Goal: Task Accomplishment & Management: Manage account settings

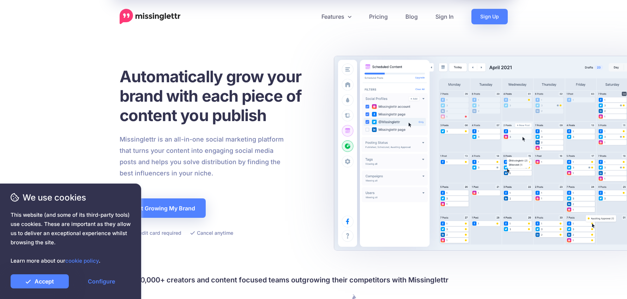
click at [589, 15] on nav "Features Drip Campaigns Drive traffic on autopilot Curate Find and be found Cal…" at bounding box center [313, 17] width 627 height 16
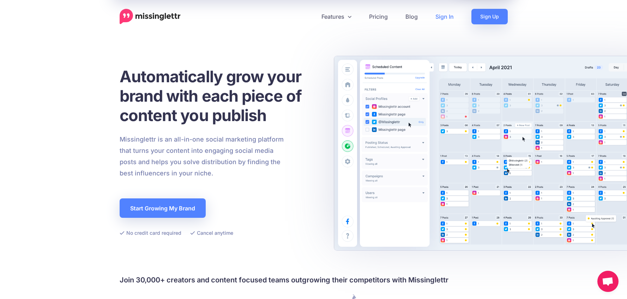
click at [439, 12] on link "Sign In" at bounding box center [445, 17] width 36 height 16
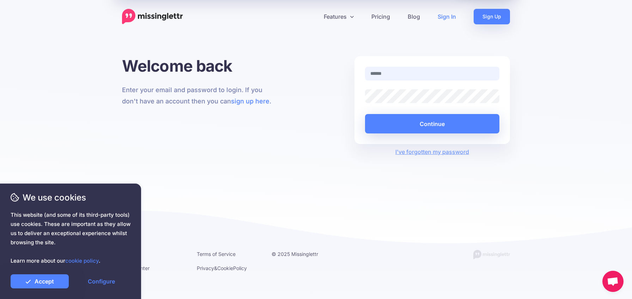
type input "**********"
click at [432, 123] on button "Continue" at bounding box center [432, 123] width 134 height 19
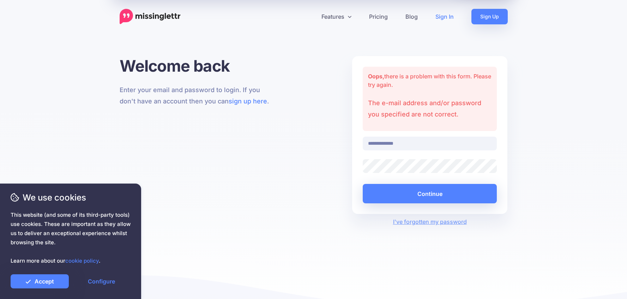
click at [422, 125] on div "Oops, there is a problem with this form. Please try again. The e-mail address a…" at bounding box center [430, 99] width 134 height 64
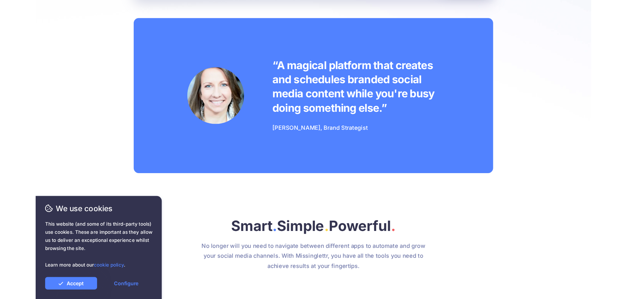
scroll to position [537, 0]
